Goal: Task Accomplishment & Management: Manage account settings

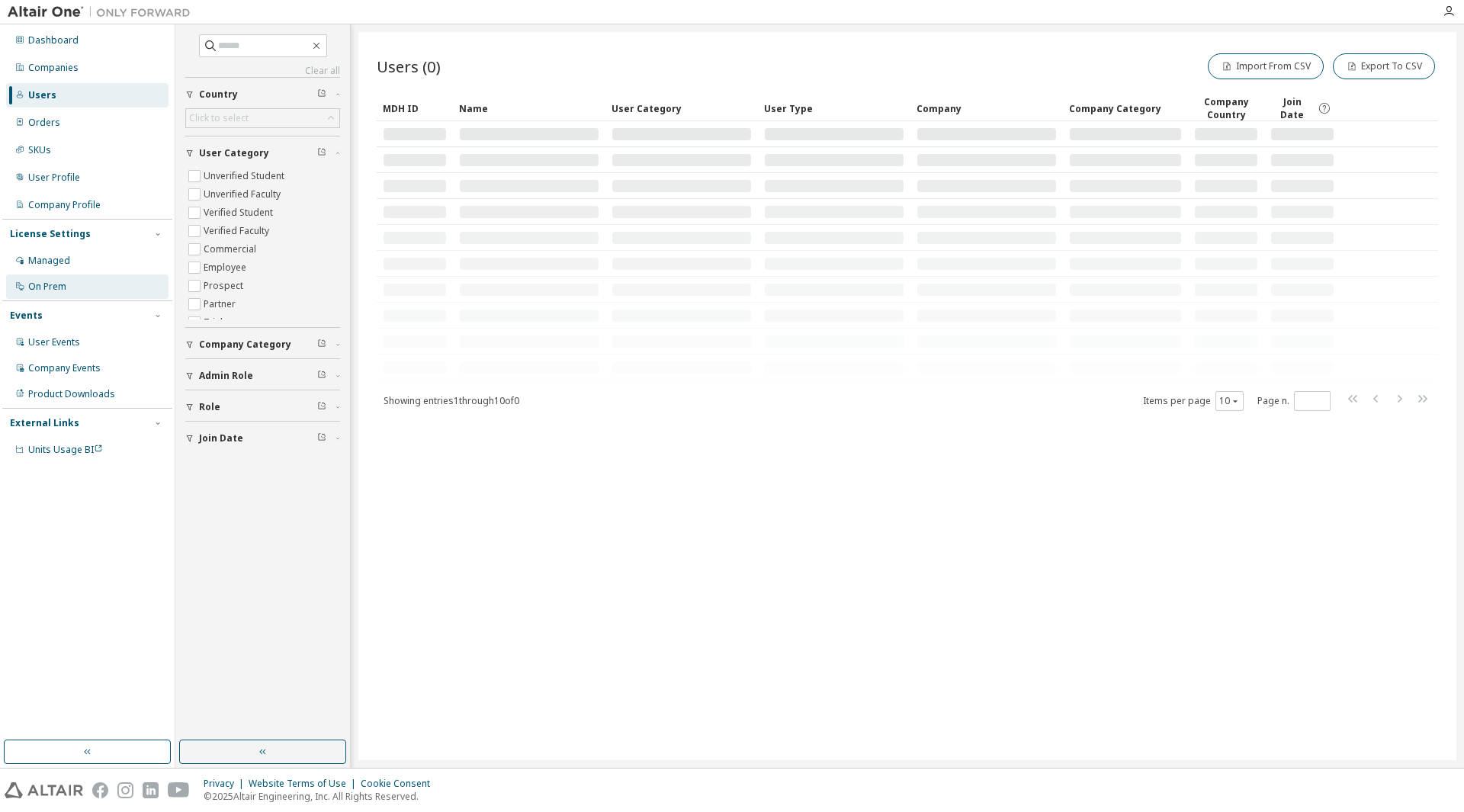
drag, startPoint x: 25, startPoint y: 492, endPoint x: 62, endPoint y: 298, distance: 197.5
click at [26, 492] on div "Dashboard Companies Users Orders SKUs User Profile Company Profile License Sett…" at bounding box center [86, 382] width 170 height 711
click at [62, 65] on div "Companies" at bounding box center [53, 68] width 50 height 12
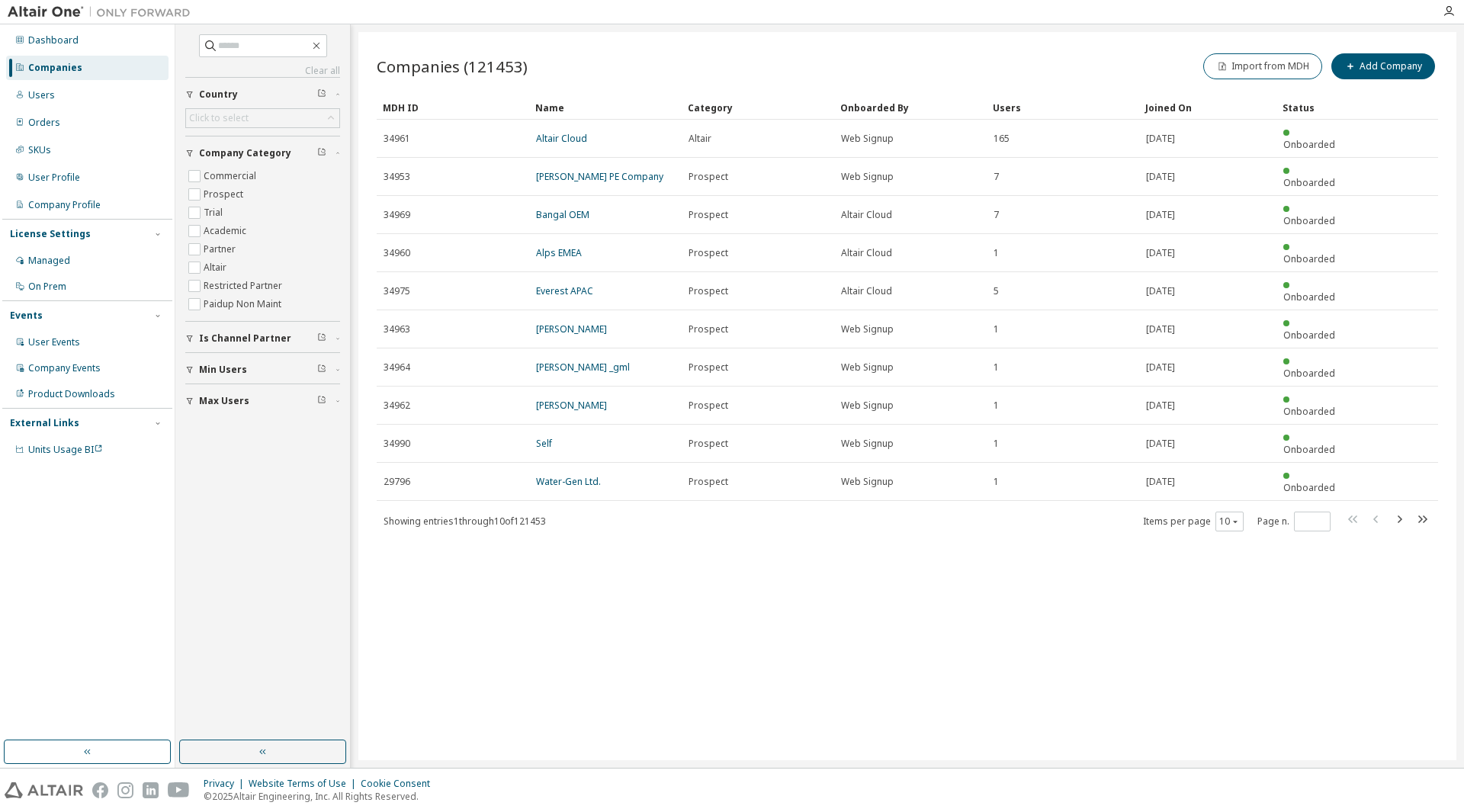
click at [922, 713] on div "Companies (121453) Import from MDH Add Company Clear Load Save Save As Field Op…" at bounding box center [907, 395] width 1098 height 728
click at [264, 45] on input "text" at bounding box center [264, 45] width 92 height 15
type input "****"
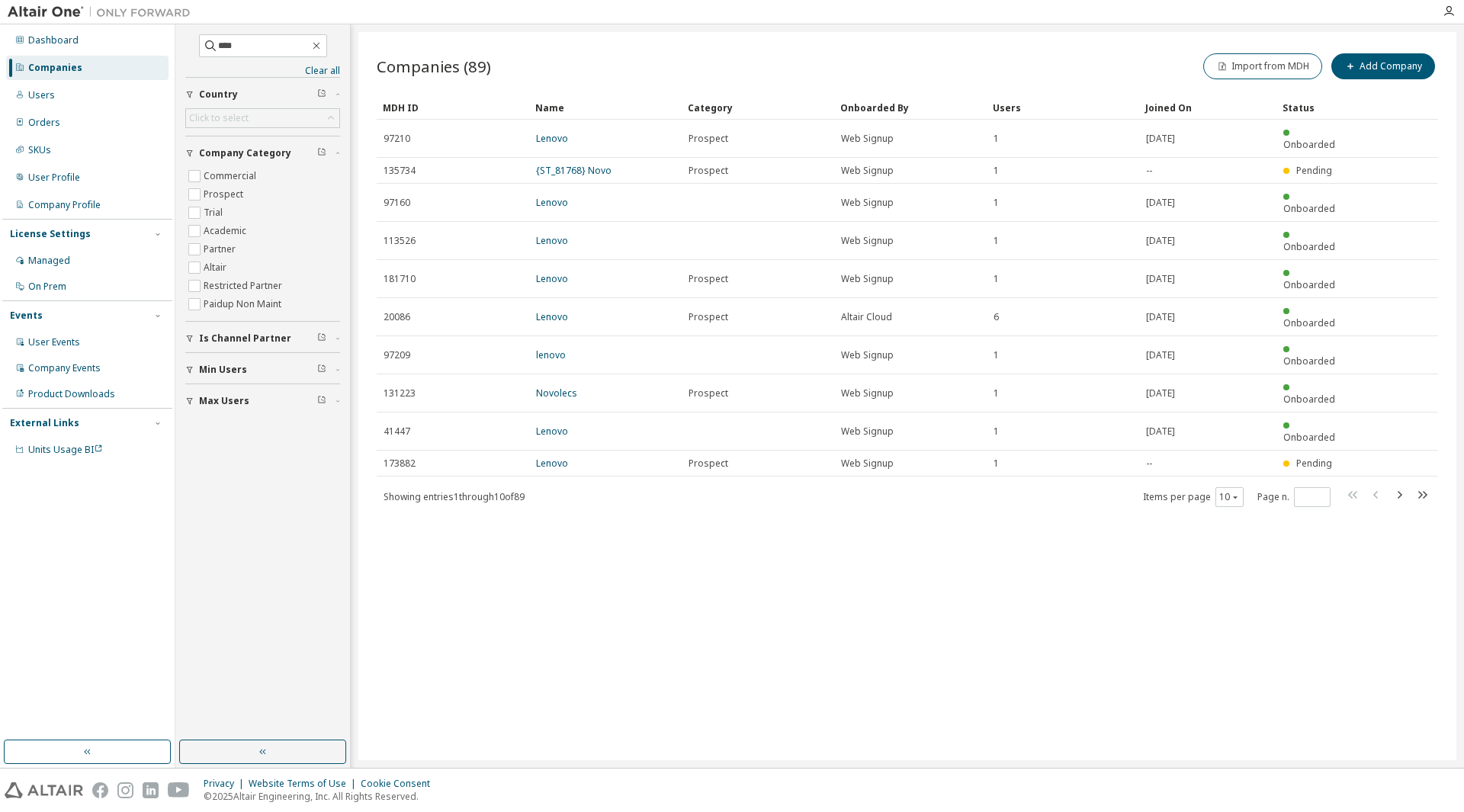
click at [952, 557] on div "Companies (89) Import from MDH Add Company Clear Load Save Save As Field Operat…" at bounding box center [907, 395] width 1098 height 728
click at [49, 94] on div "Users" at bounding box center [41, 95] width 27 height 12
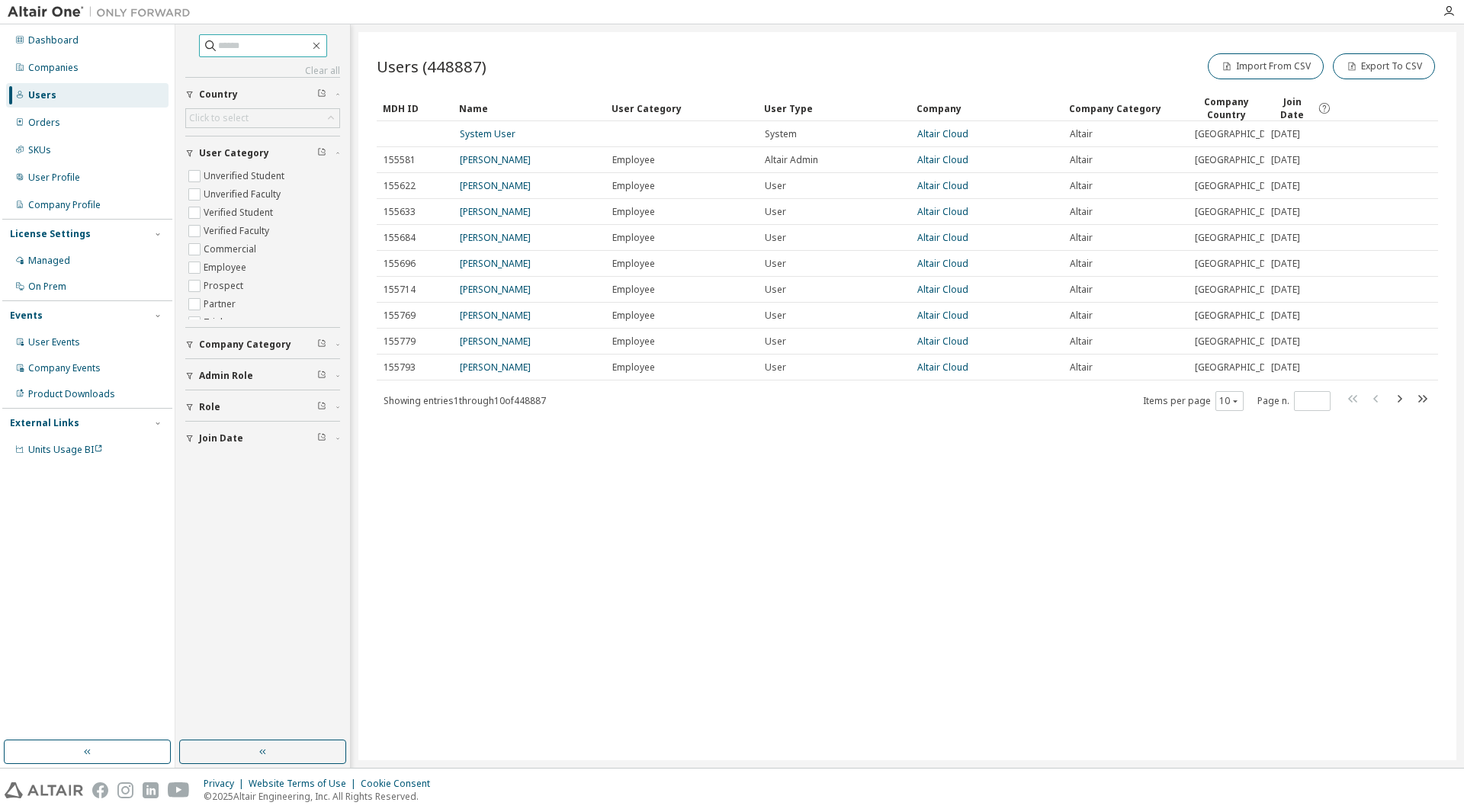
click at [264, 42] on input "text" at bounding box center [264, 45] width 92 height 15
type input "********"
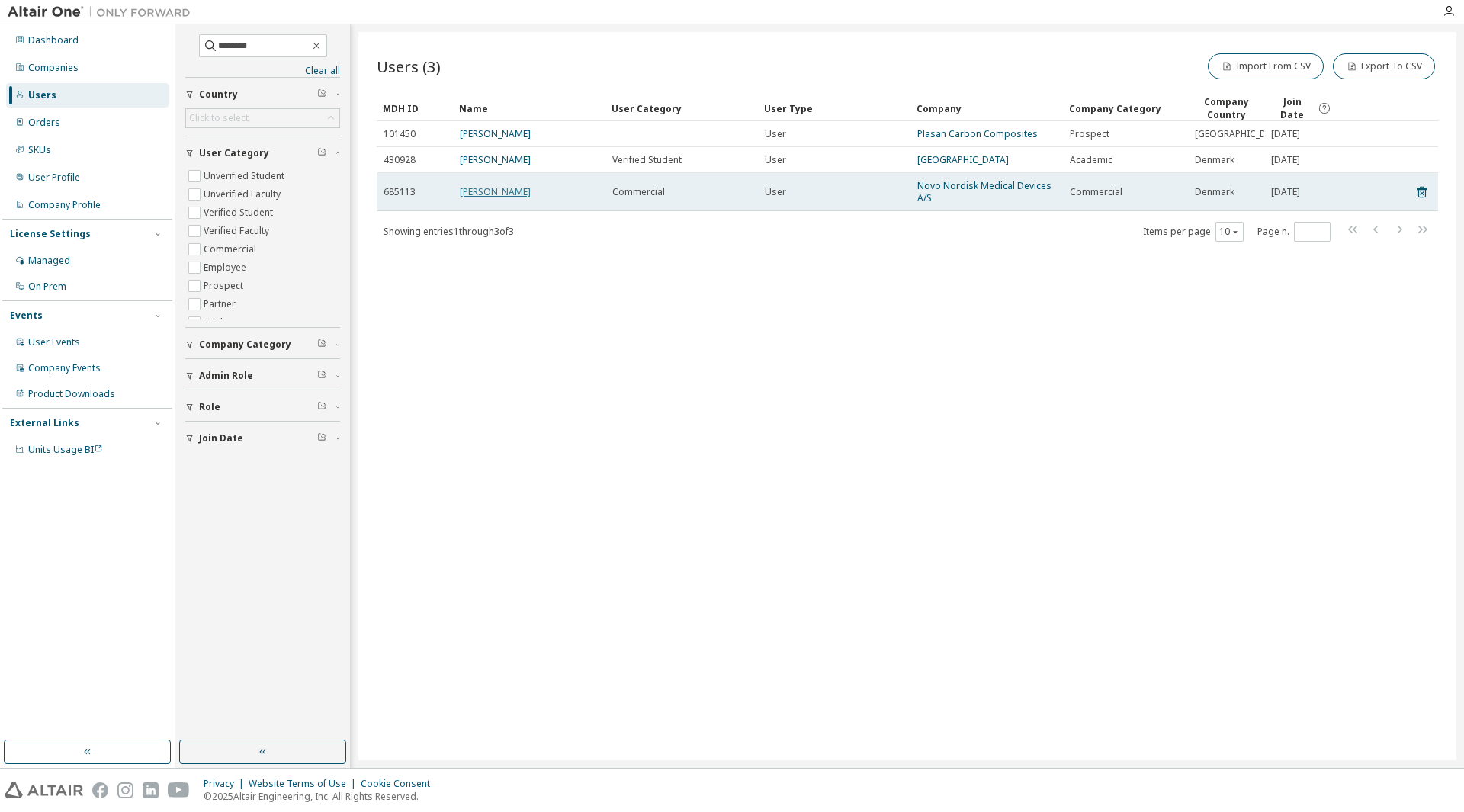
click at [525, 199] on link "Hannibal Overgaard" at bounding box center [495, 192] width 71 height 13
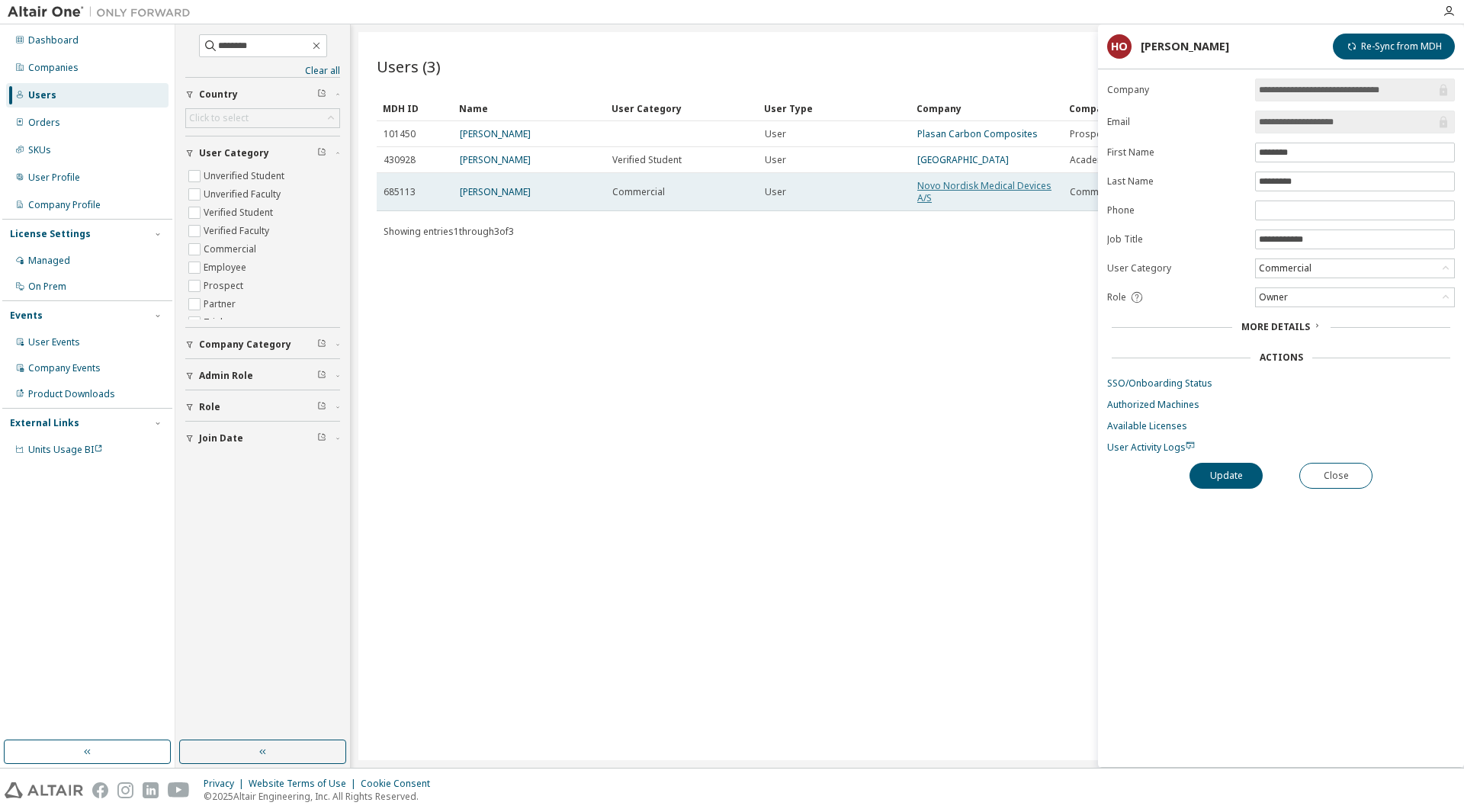
click at [958, 200] on link "Novo Nordisk Medical Devices A/S" at bounding box center [984, 191] width 135 height 25
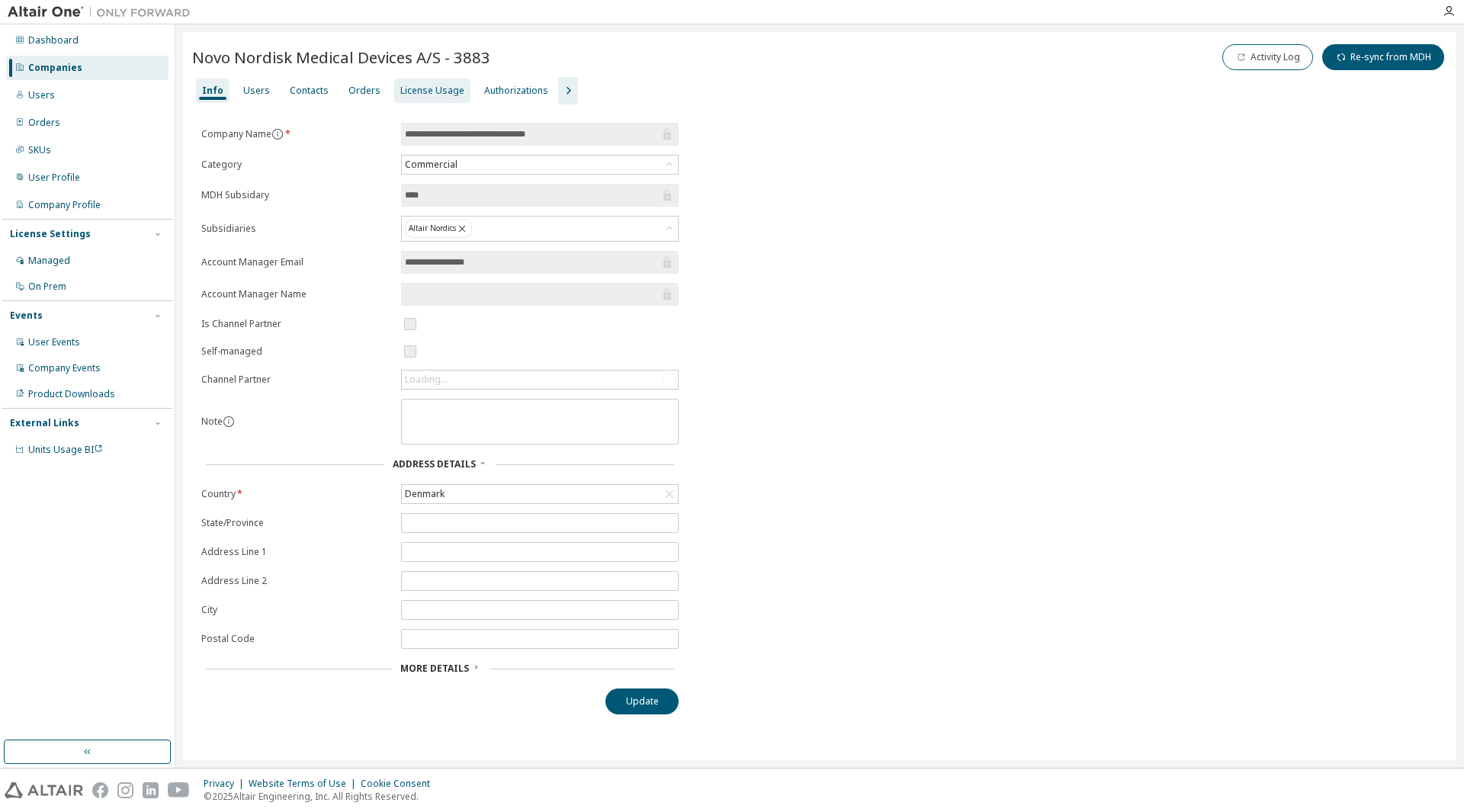
click at [448, 88] on div "License Usage" at bounding box center [432, 90] width 64 height 12
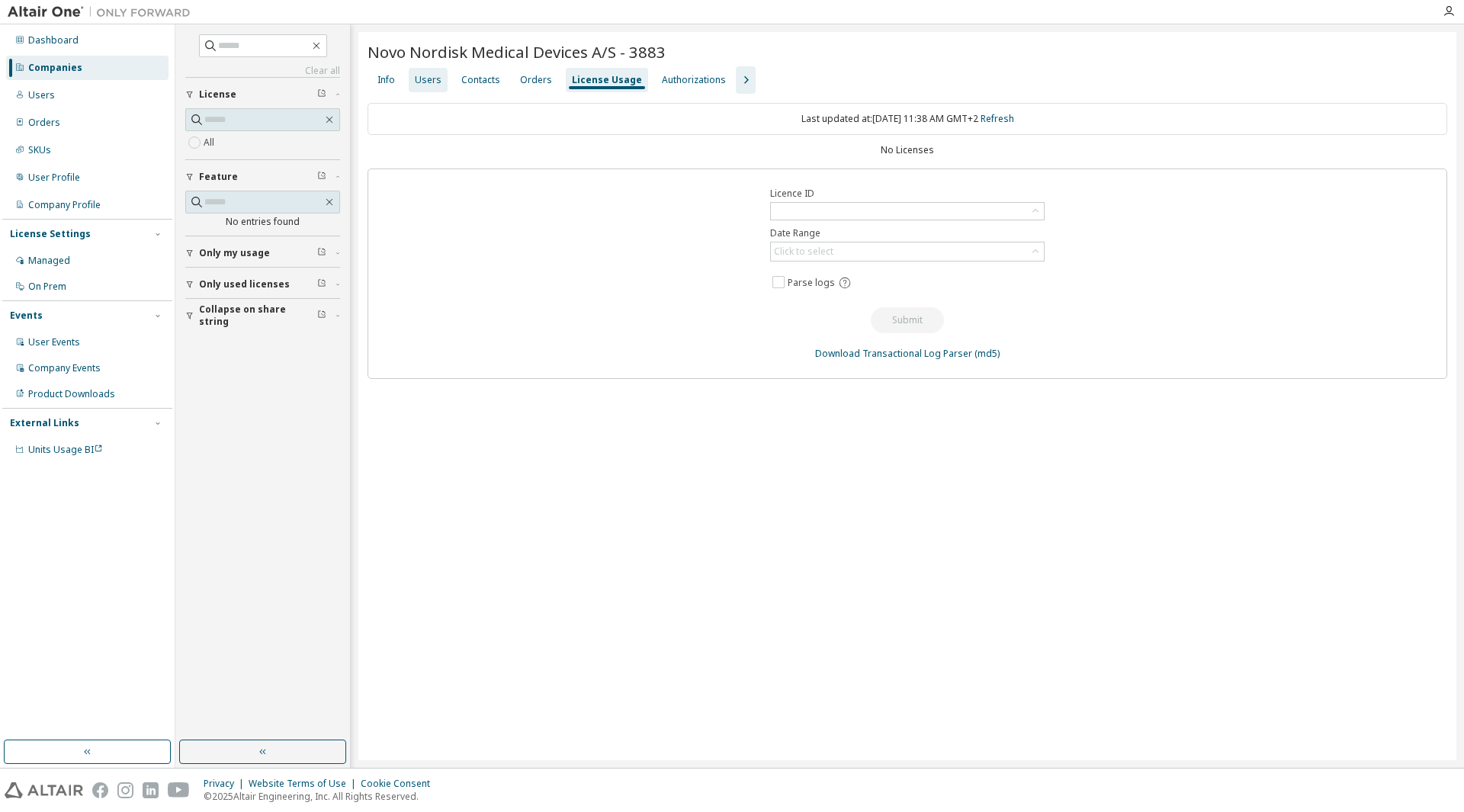
click at [437, 84] on div "Users" at bounding box center [428, 80] width 27 height 12
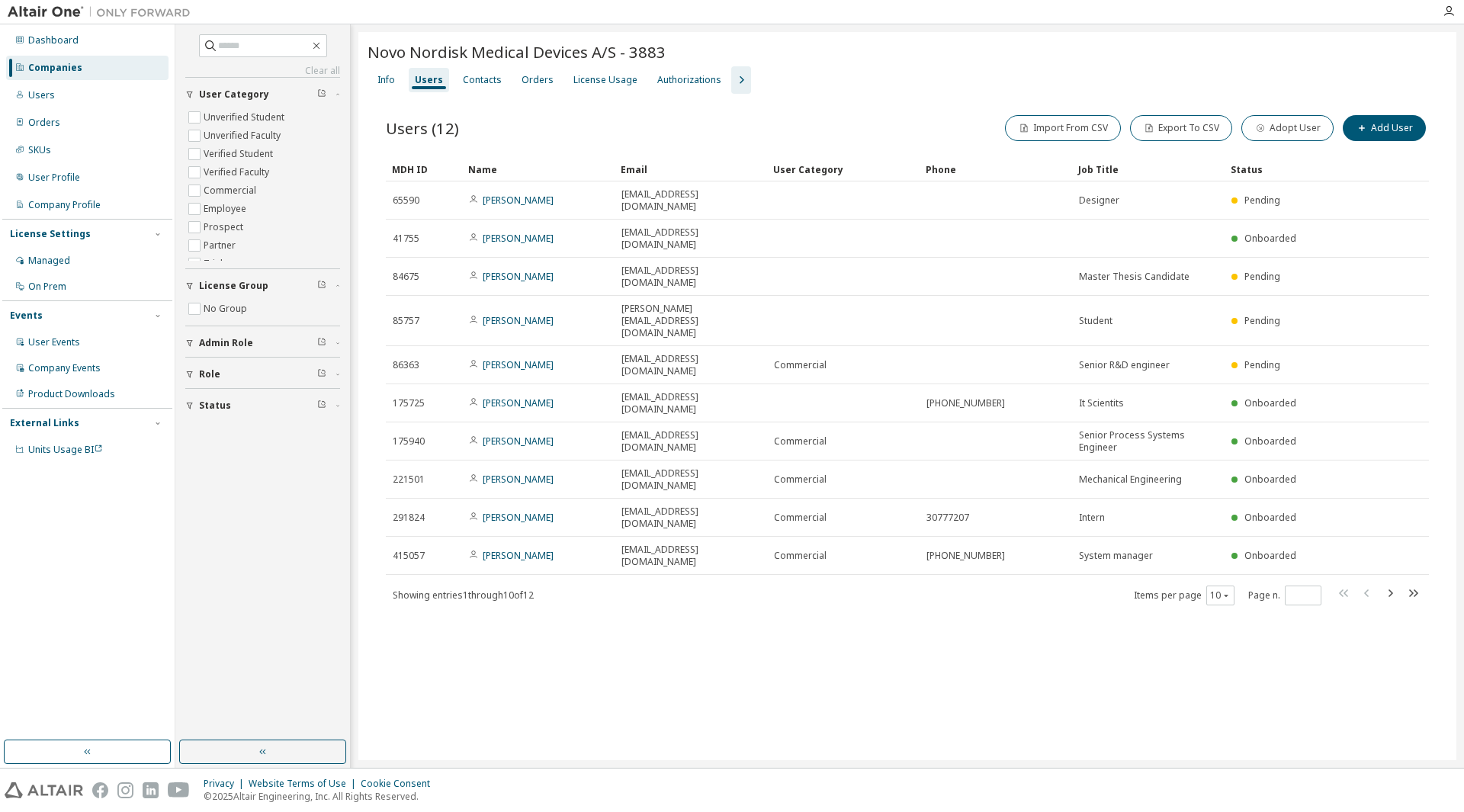
click at [907, 770] on div "Privacy Website Terms of Use Cookie Consent © 2025 Altair Engineering, Inc. All…" at bounding box center [732, 790] width 1464 height 44
click at [53, 39] on div "Dashboard" at bounding box center [53, 40] width 50 height 12
